Goal: Task Accomplishment & Management: Manage account settings

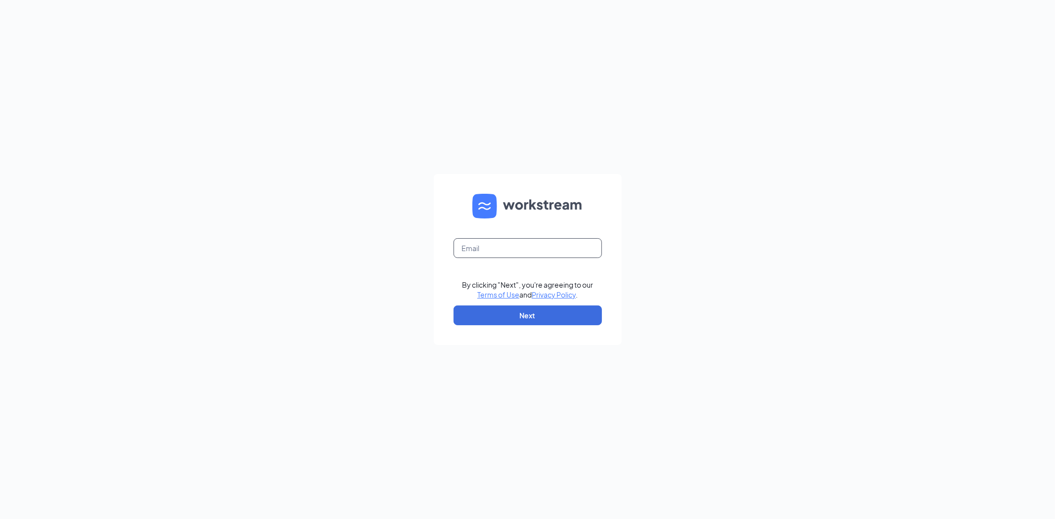
click at [516, 252] on input "text" at bounding box center [528, 248] width 148 height 20
type input "e"
type input "aerube9@gmail.com"
click at [572, 323] on button "Next" at bounding box center [528, 316] width 148 height 20
click at [573, 319] on button "button" at bounding box center [528, 316] width 148 height 20
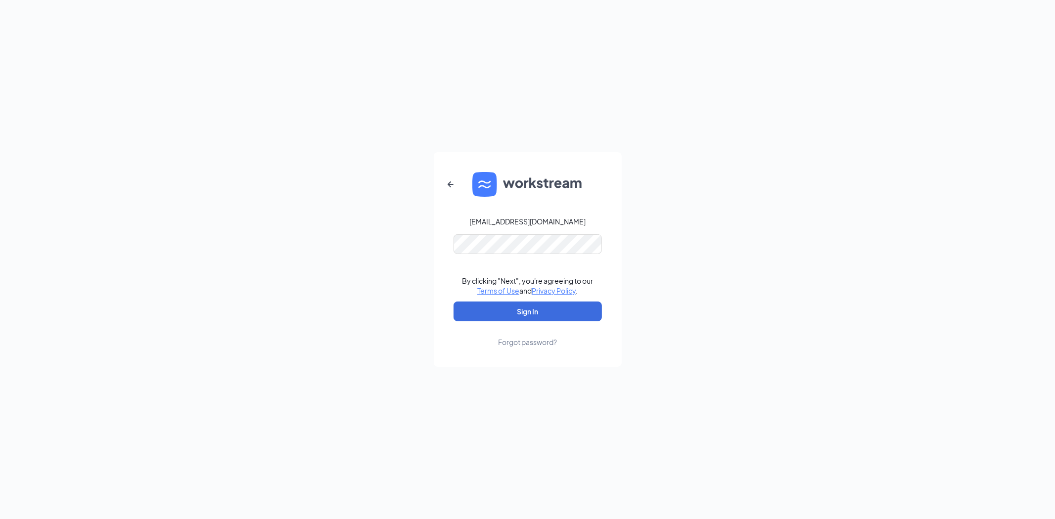
click at [454, 302] on button "Sign In" at bounding box center [528, 312] width 148 height 20
click at [558, 314] on button "Sign In" at bounding box center [528, 312] width 148 height 20
click at [260, 256] on div "aerube9@gmail.com Credential mismatches. By clicking "Next", you're agreeing to…" at bounding box center [527, 259] width 1055 height 519
click at [454, 302] on button "Sign In" at bounding box center [528, 312] width 148 height 20
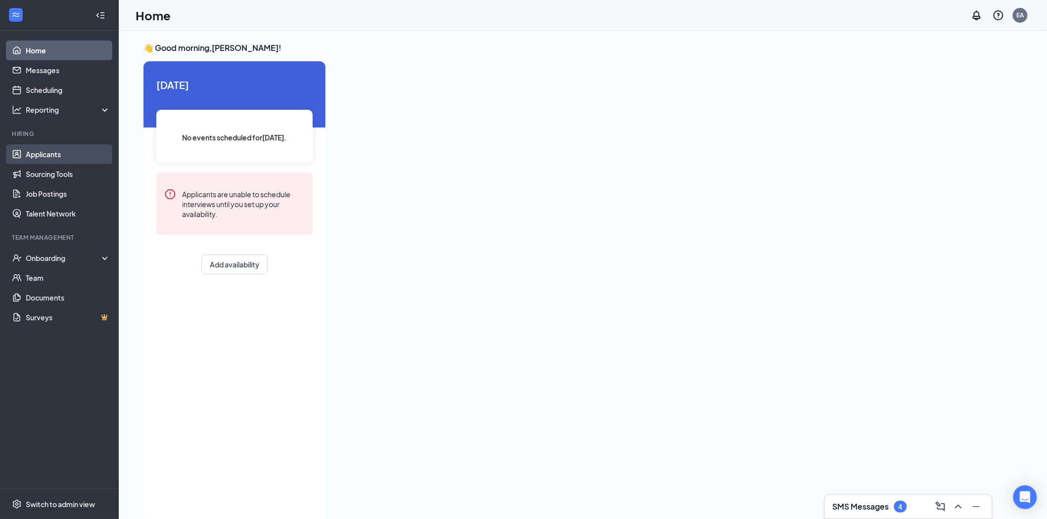
click at [58, 148] on link "Applicants" at bounding box center [68, 154] width 85 height 20
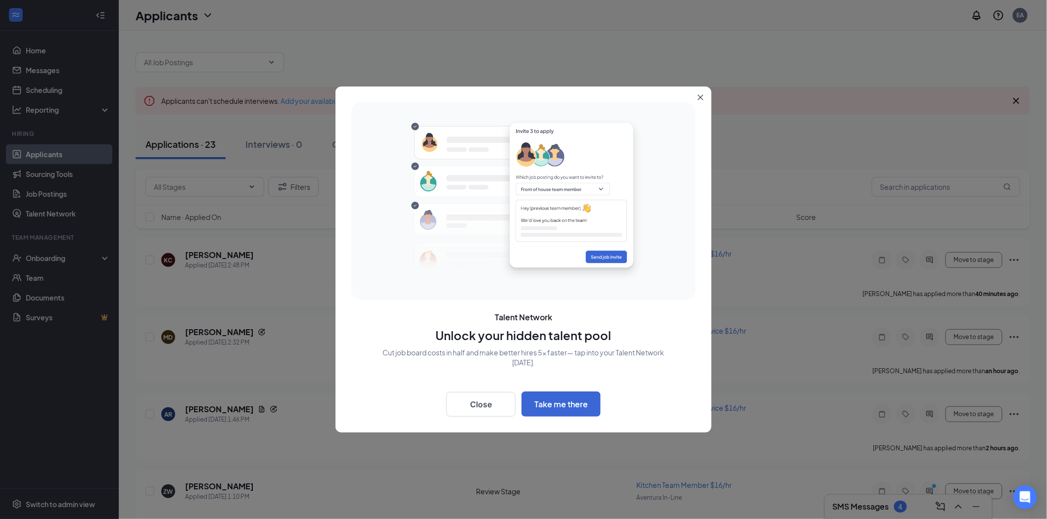
click at [704, 97] on button "Close" at bounding box center [702, 96] width 18 height 18
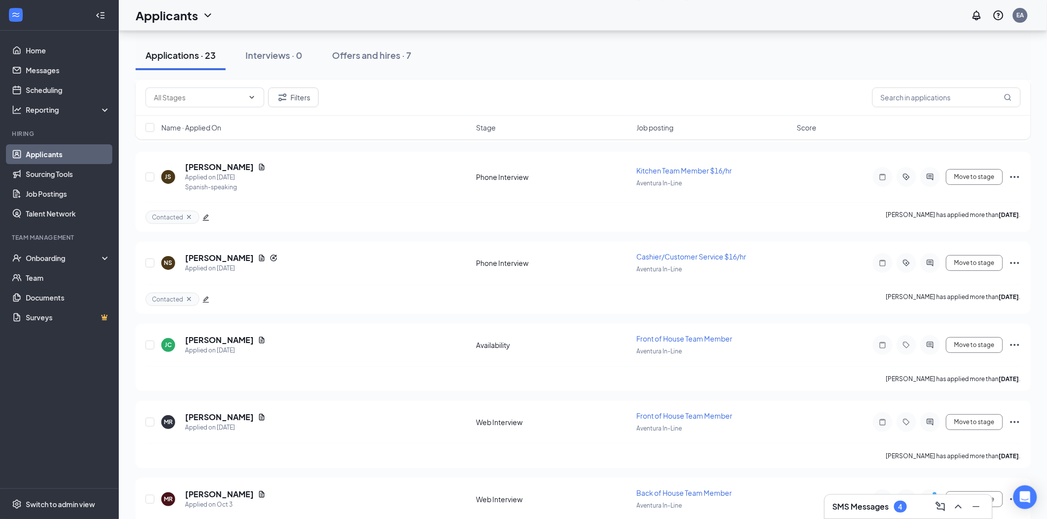
scroll to position [1414, 0]
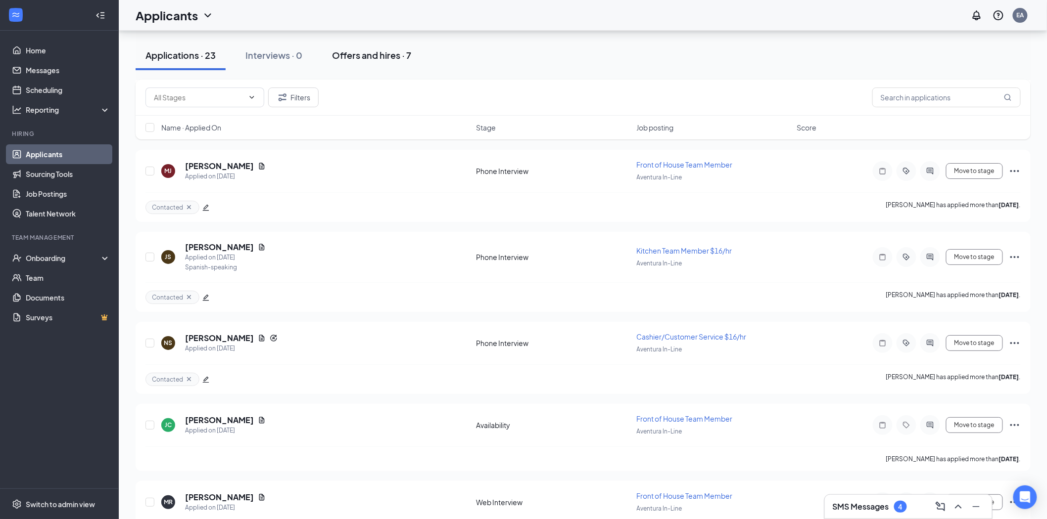
click at [384, 58] on div "Offers and hires · 7" at bounding box center [371, 55] width 79 height 12
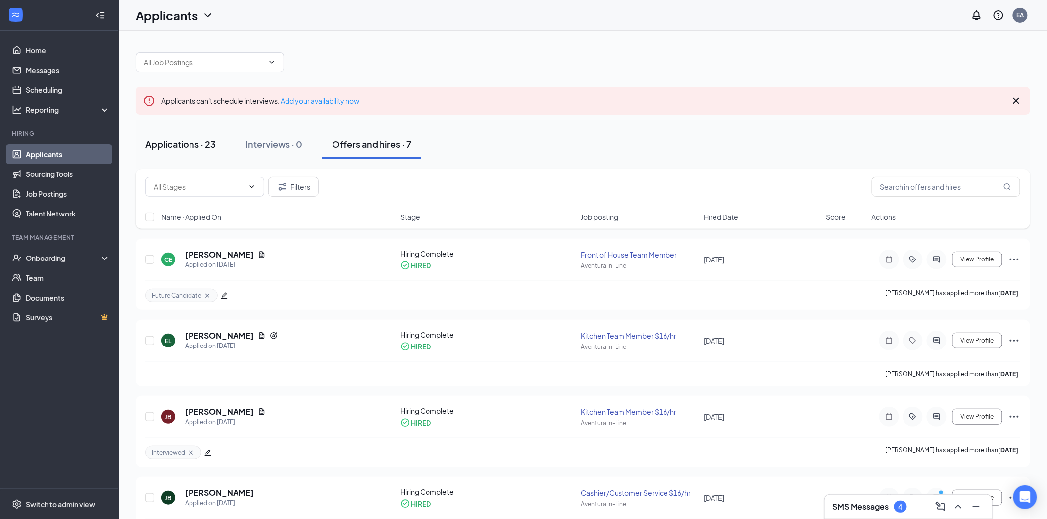
click at [206, 148] on div "Applications · 23" at bounding box center [180, 144] width 70 height 12
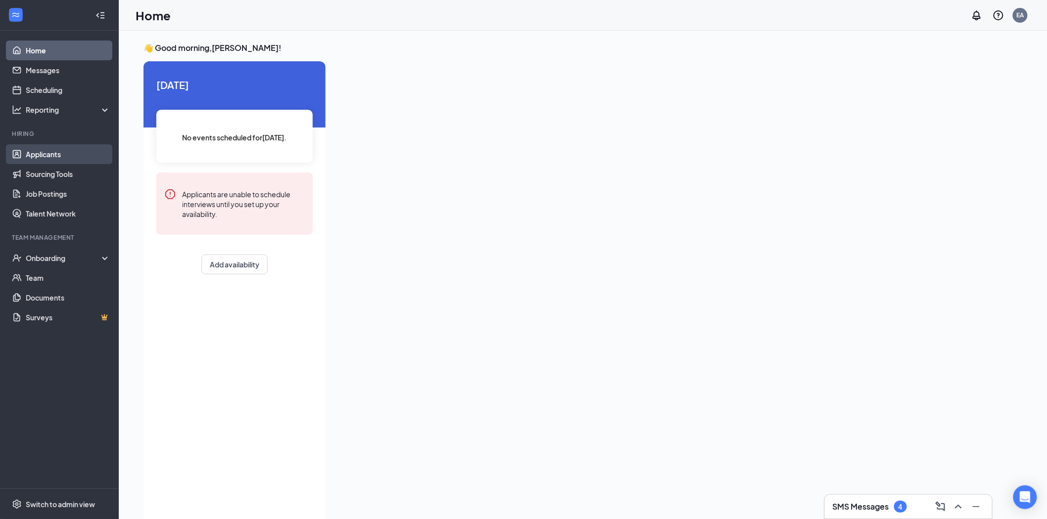
click at [63, 149] on link "Applicants" at bounding box center [68, 154] width 85 height 20
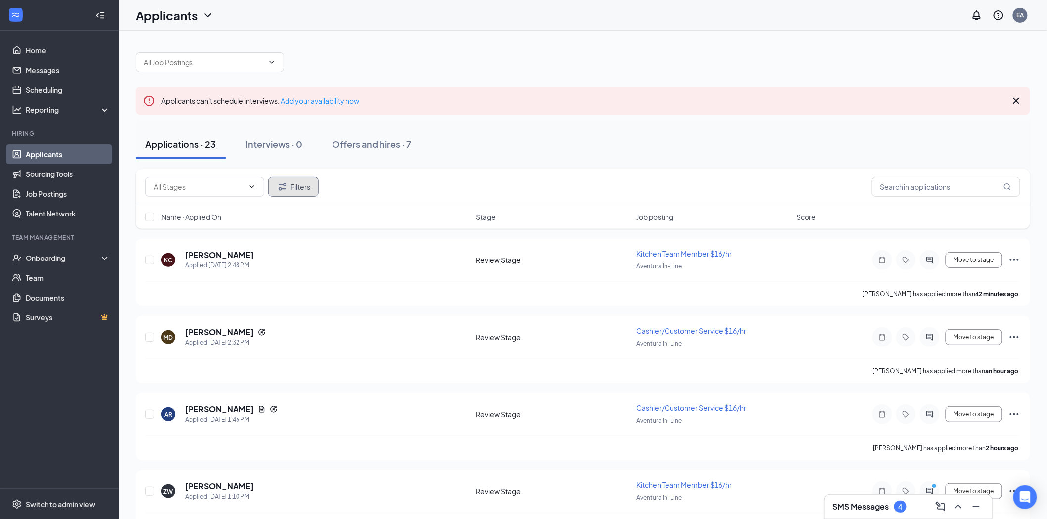
click at [284, 181] on icon "Filter" at bounding box center [283, 187] width 12 height 12
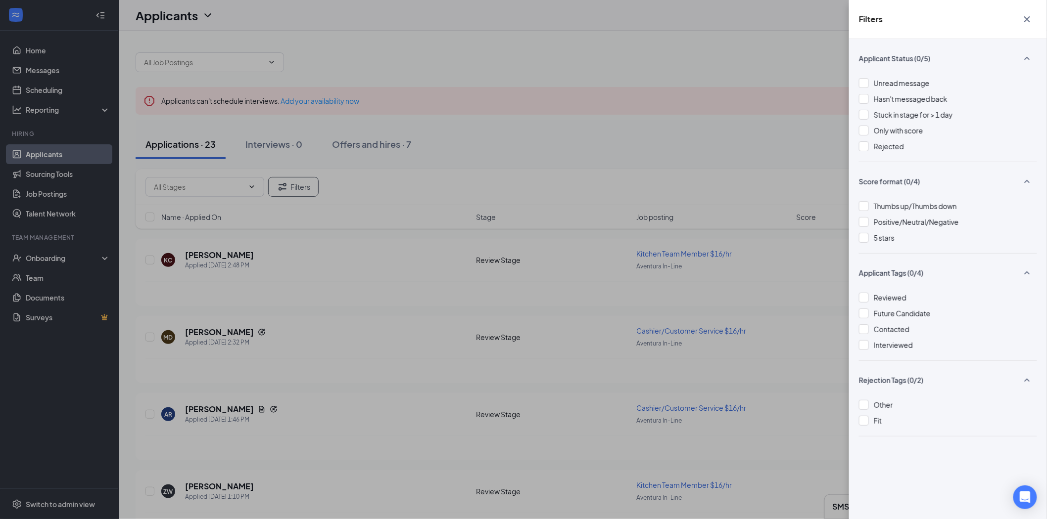
click at [670, 51] on div "Filters Applicant Status (0/5) Unread message Hasn't messaged back Stuck in sta…" at bounding box center [523, 259] width 1047 height 519
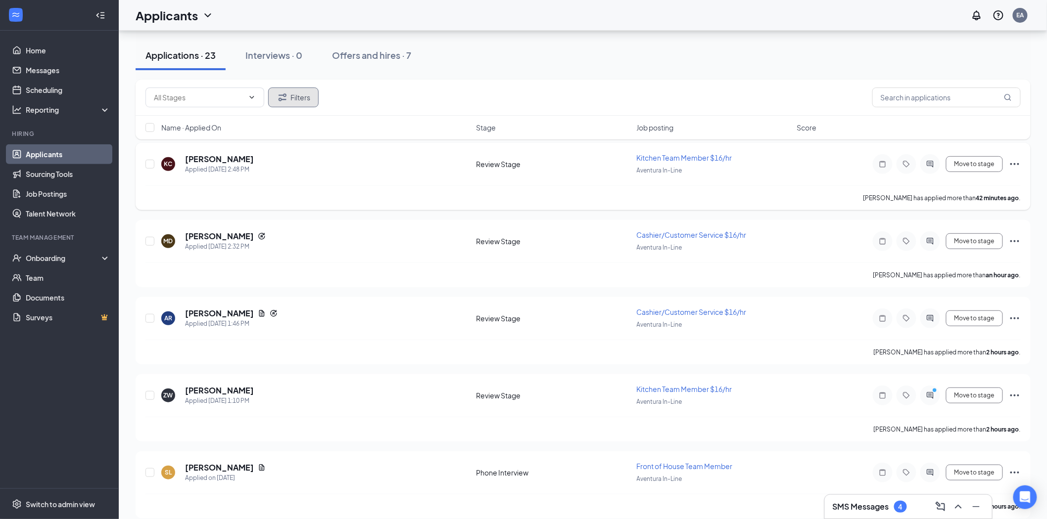
scroll to position [110, 0]
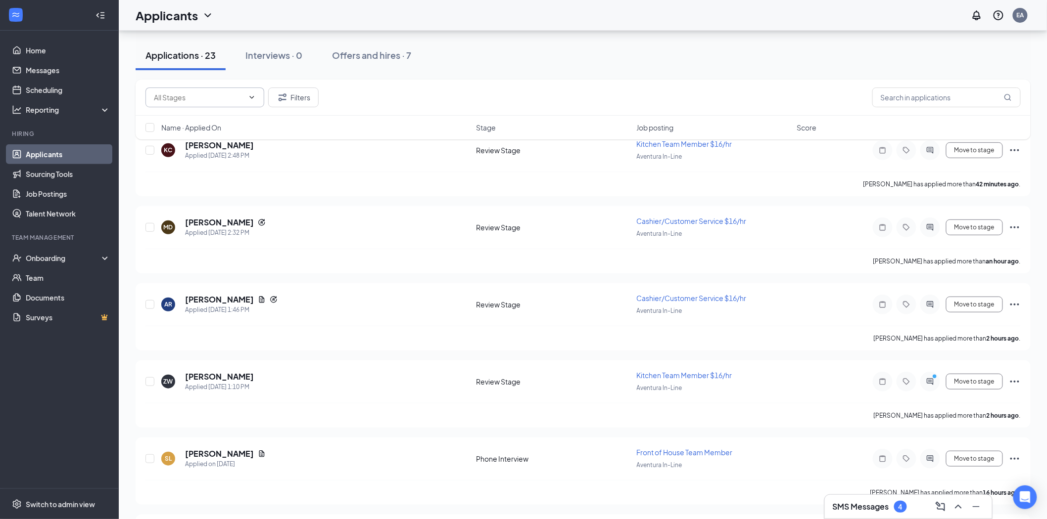
click at [224, 88] on span at bounding box center [204, 98] width 119 height 20
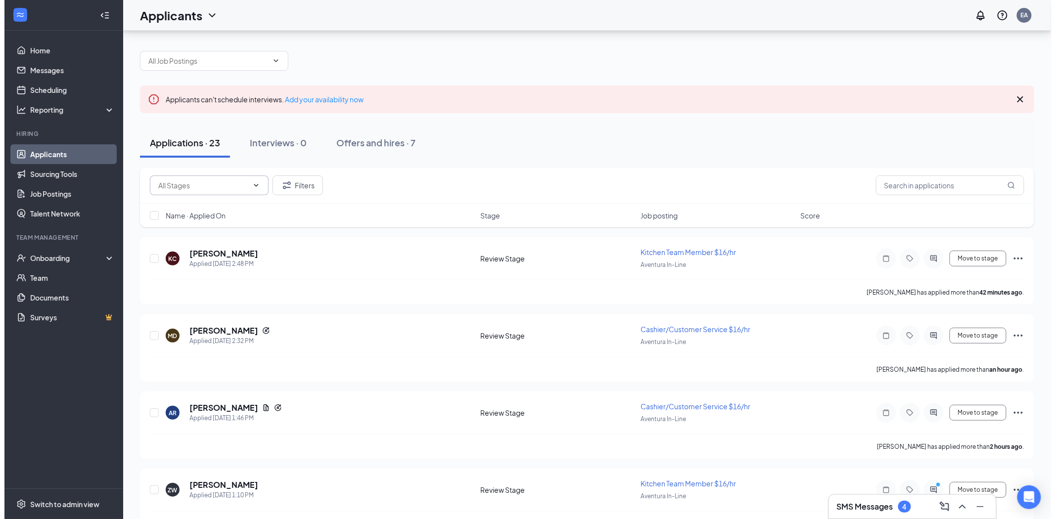
scroll to position [0, 0]
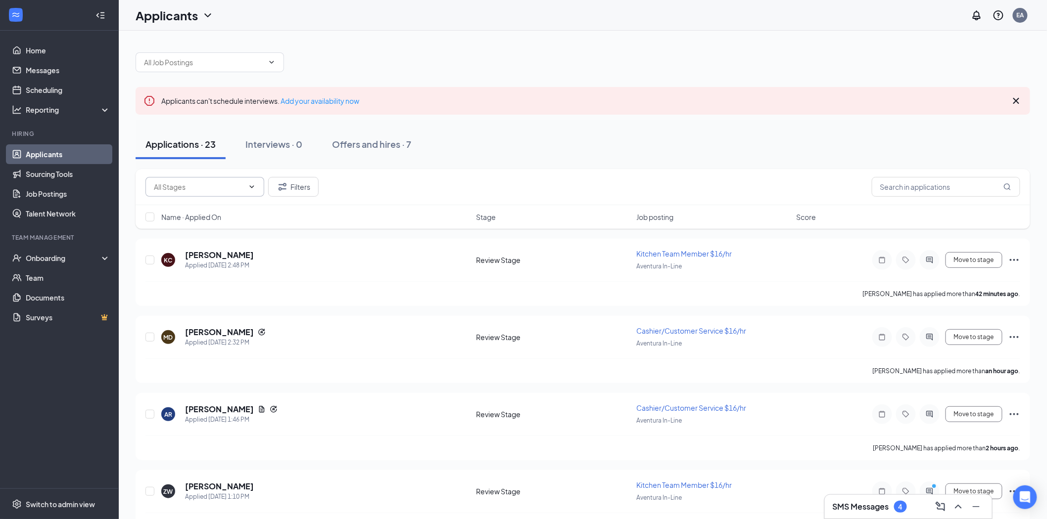
click at [185, 184] on input "text" at bounding box center [199, 187] width 90 height 11
click at [960, 186] on input "text" at bounding box center [946, 187] width 148 height 20
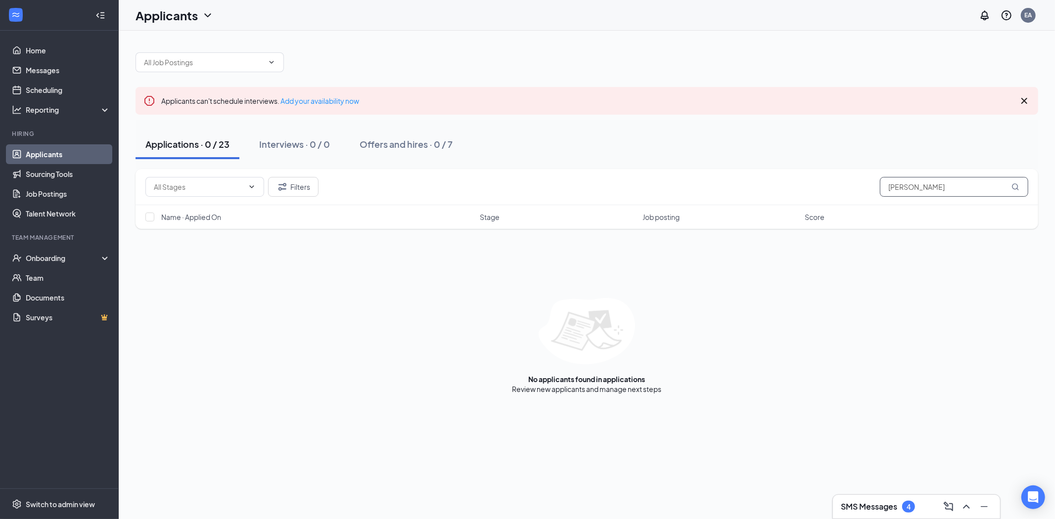
type input "david A"
drag, startPoint x: 927, startPoint y: 186, endPoint x: 724, endPoint y: 172, distance: 203.8
click at [724, 172] on div "Availability (4) Phone Interview (12) Review Stage (5) Web Interview (2) Filter…" at bounding box center [587, 187] width 903 height 36
type input "David mora"
drag, startPoint x: 905, startPoint y: 188, endPoint x: 799, endPoint y: 171, distance: 107.7
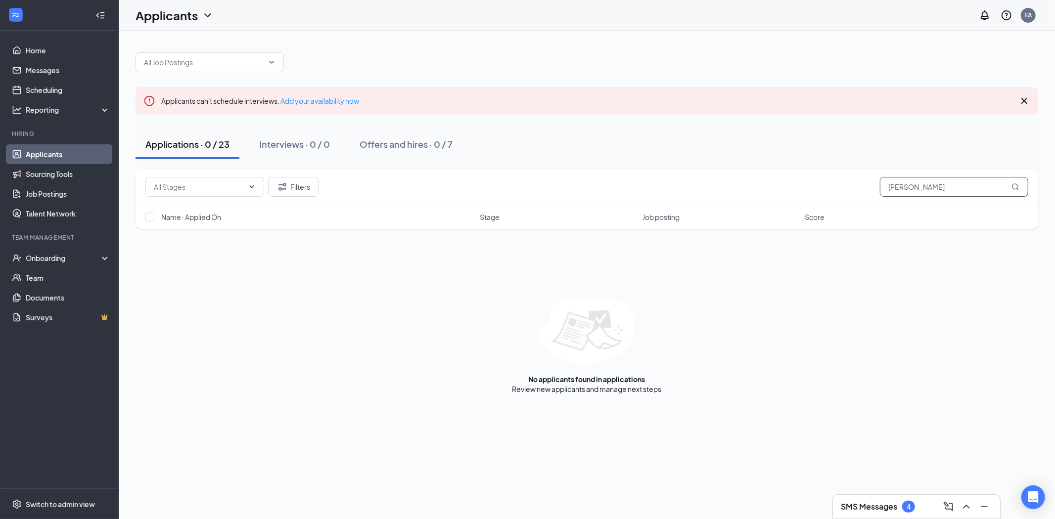
click at [799, 171] on div "Availability (4) Phone Interview (12) Review Stage (5) Web Interview (2) Filter…" at bounding box center [587, 187] width 903 height 36
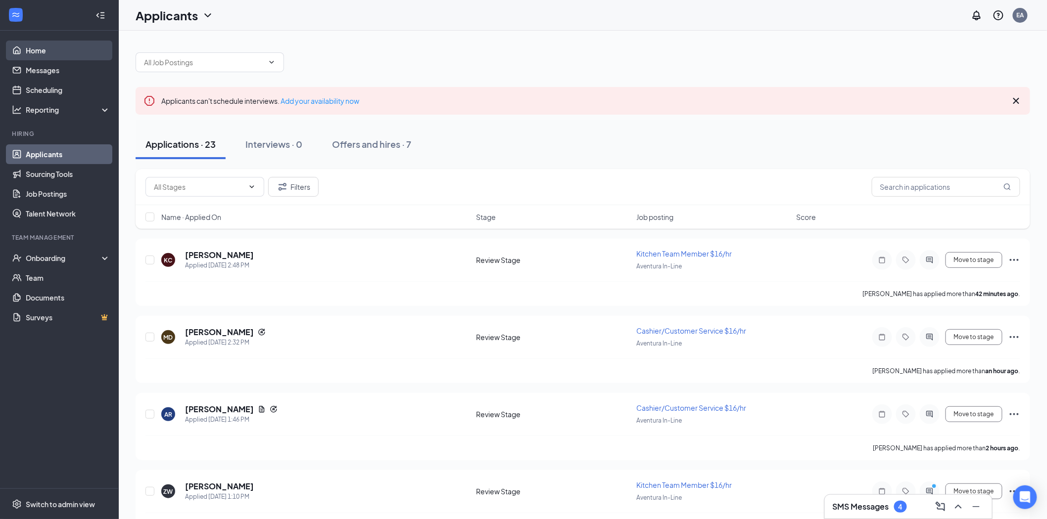
click at [46, 51] on link "Home" at bounding box center [68, 51] width 85 height 20
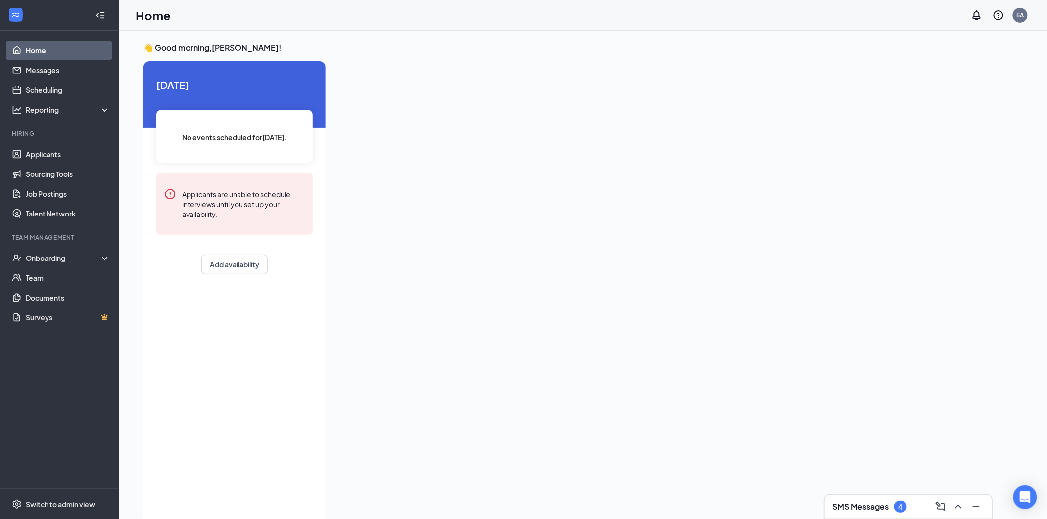
click at [271, 101] on div "Today No events scheduled for today . Applicants are unable to schedule intervi…" at bounding box center [234, 175] width 182 height 229
click at [58, 67] on link "Messages" at bounding box center [68, 70] width 85 height 20
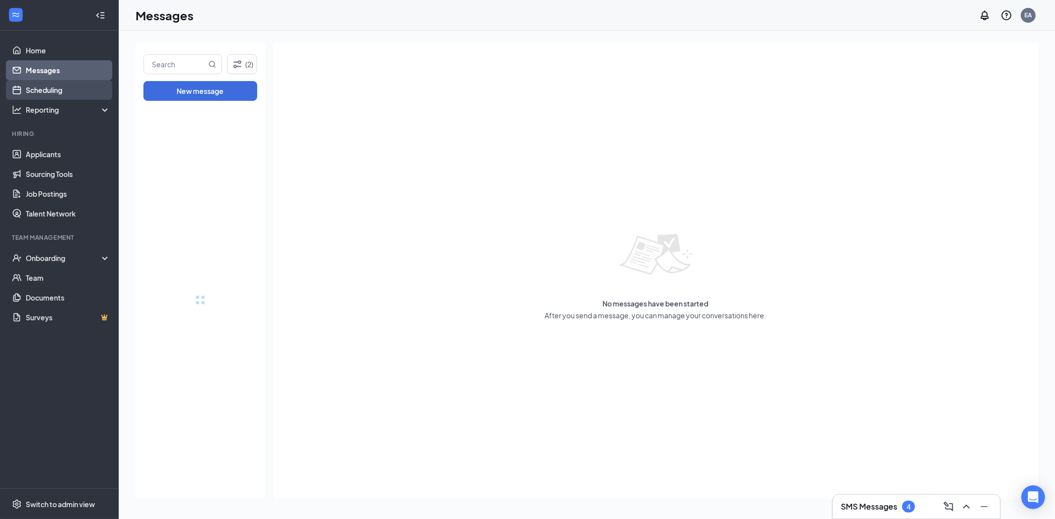
click at [61, 90] on link "Scheduling" at bounding box center [68, 90] width 85 height 20
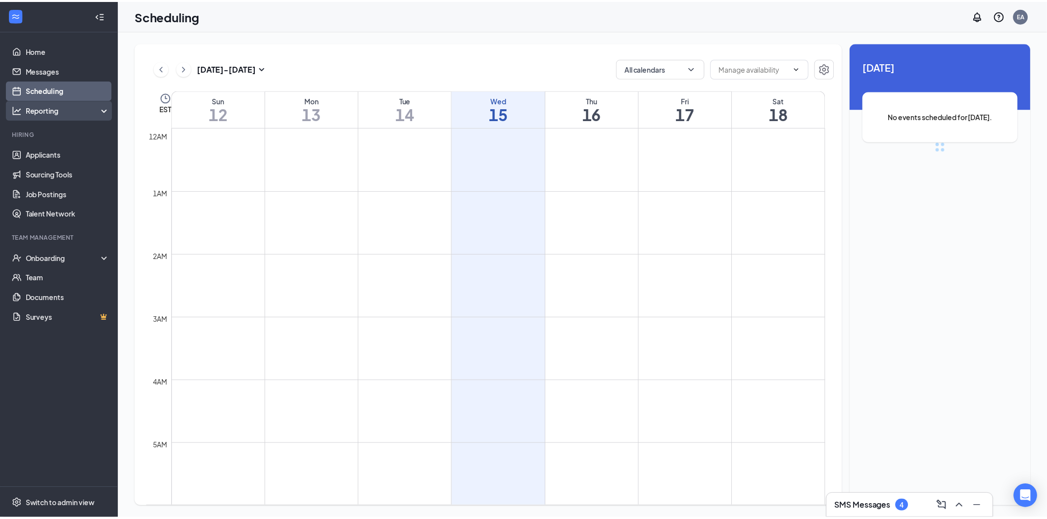
scroll to position [486, 0]
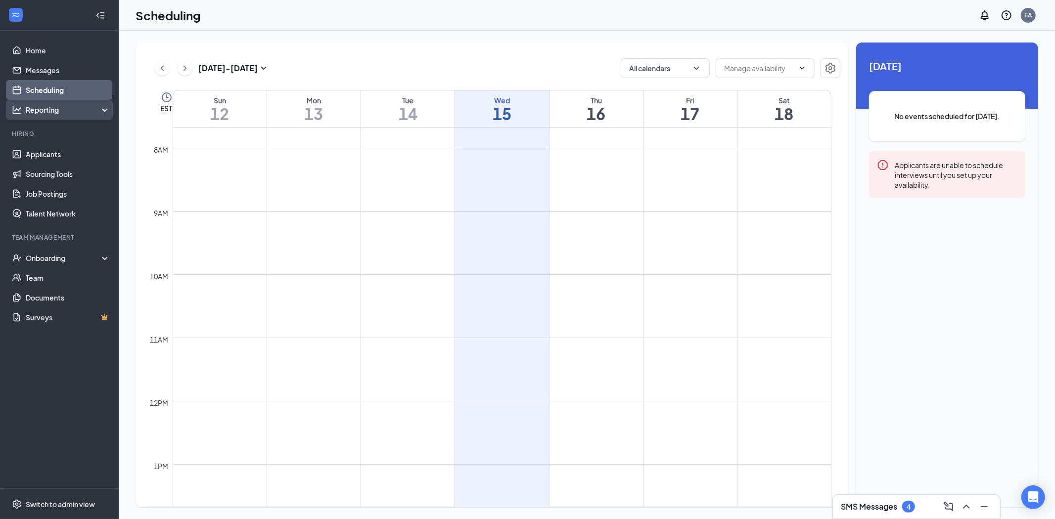
click at [57, 102] on div "Reporting" at bounding box center [59, 110] width 119 height 20
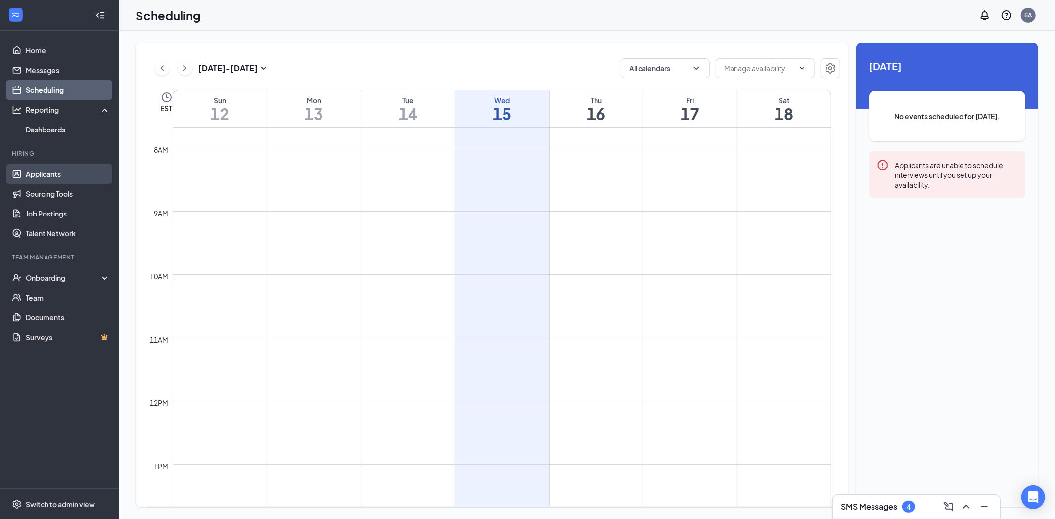
click at [51, 172] on link "Applicants" at bounding box center [68, 174] width 85 height 20
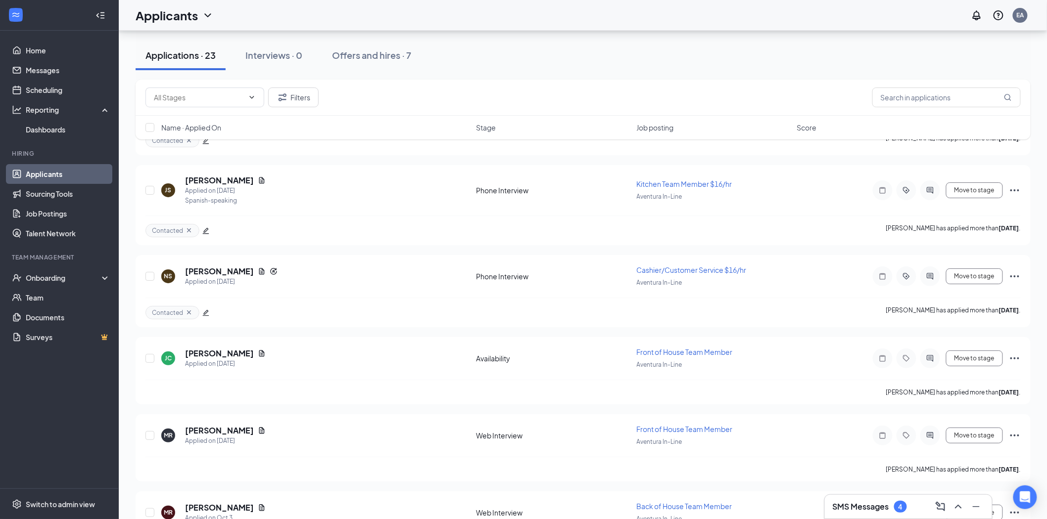
scroll to position [1524, 0]
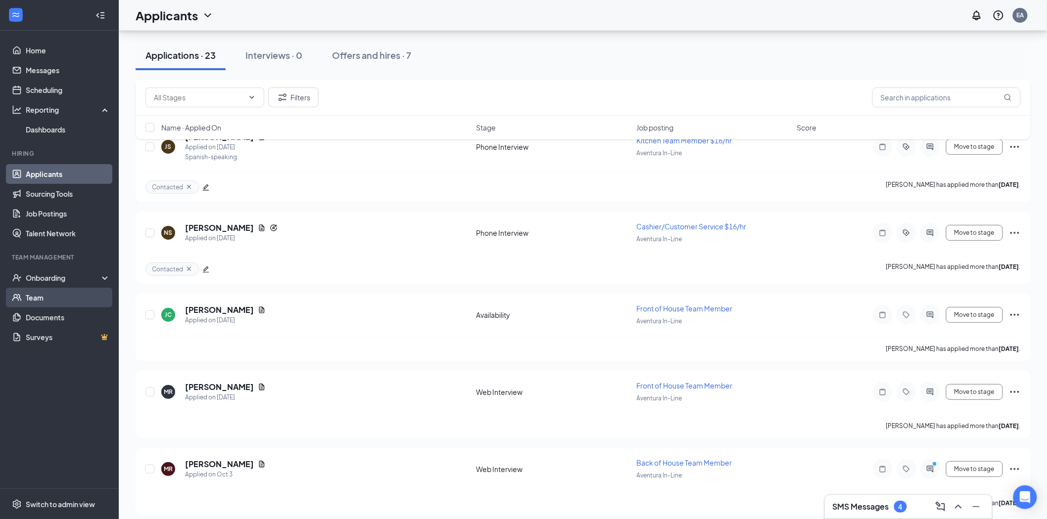
click at [46, 289] on link "Team" at bounding box center [68, 298] width 85 height 20
